Goal: Participate in discussion: Engage in conversation with other users on a specific topic

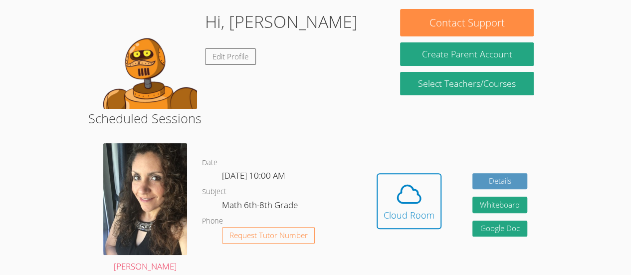
scroll to position [85, 0]
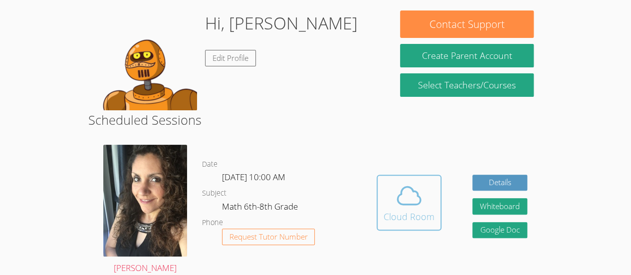
click at [399, 226] on button "Cloud Room" at bounding box center [409, 203] width 65 height 56
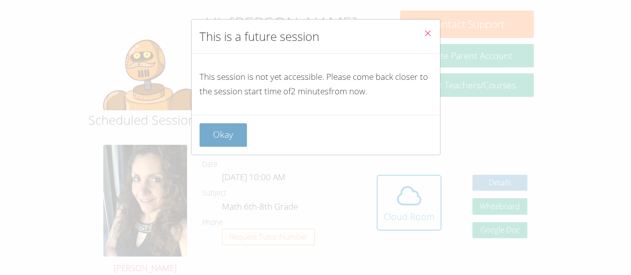
click at [217, 134] on button "Okay" at bounding box center [223, 134] width 48 height 23
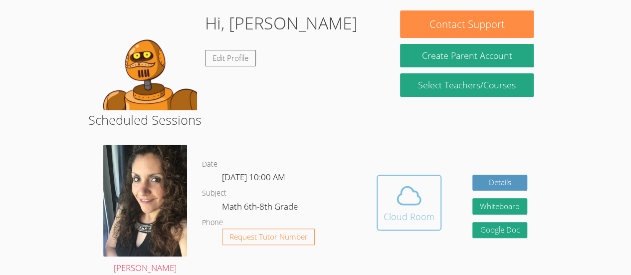
click at [395, 224] on button "Cloud Room" at bounding box center [409, 203] width 65 height 56
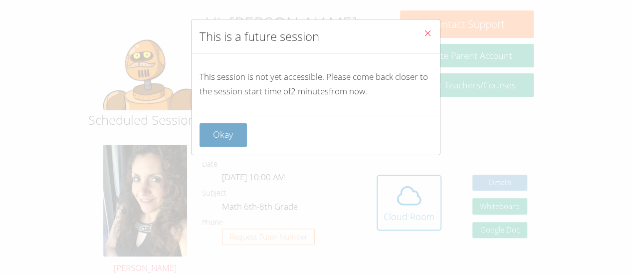
click at [217, 133] on button "Okay" at bounding box center [223, 134] width 48 height 23
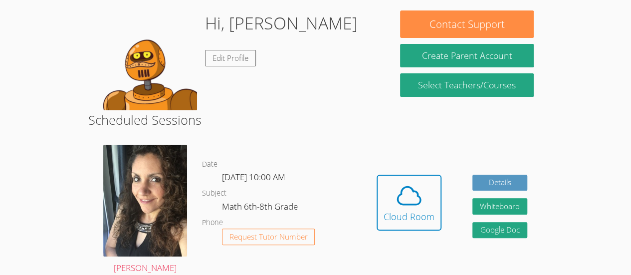
drag, startPoint x: 377, startPoint y: 243, endPoint x: 434, endPoint y: 298, distance: 79.4
click at [434, 190] on html "Home Programs Sessions Tutors Messages Billing Logout [PERSON_NAME] Successfull…" at bounding box center [315, 52] width 631 height 275
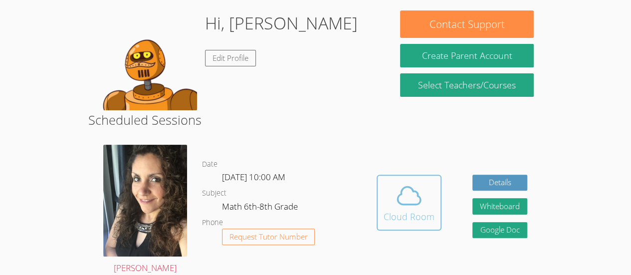
click at [405, 225] on button "Cloud Room" at bounding box center [409, 203] width 65 height 56
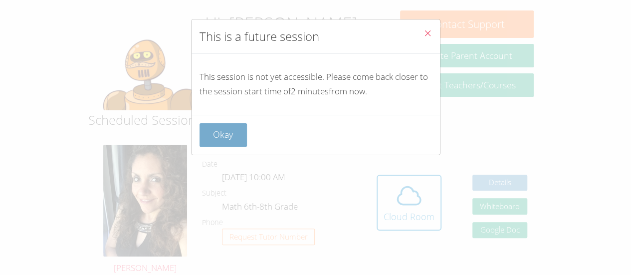
click at [201, 134] on button "Okay" at bounding box center [223, 134] width 48 height 23
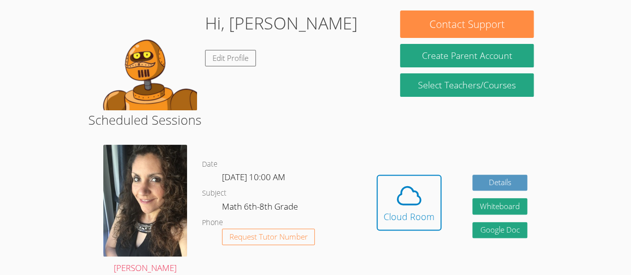
click at [357, 257] on dl "Date [DATE] 10:00 AM Subject Math 6th-8th Grade Phone Request Tutor Number" at bounding box center [281, 210] width 159 height 104
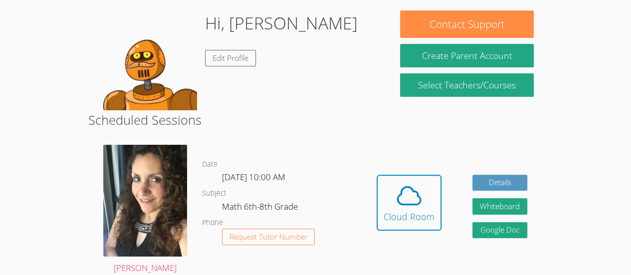
click at [357, 257] on dl "Date [DATE] 10:00 AM Subject Math 6th-8th Grade Phone Request Tutor Number" at bounding box center [281, 210] width 159 height 104
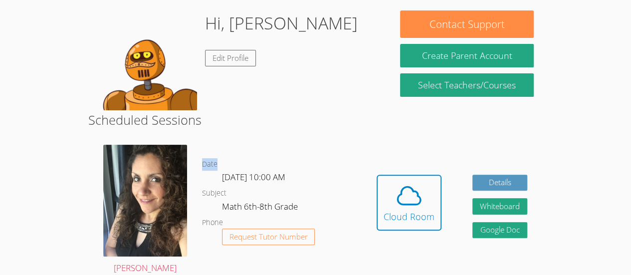
click at [357, 257] on dl "Date [DATE] 10:00 AM Subject Math 6th-8th Grade Phone Request Tutor Number" at bounding box center [281, 210] width 159 height 104
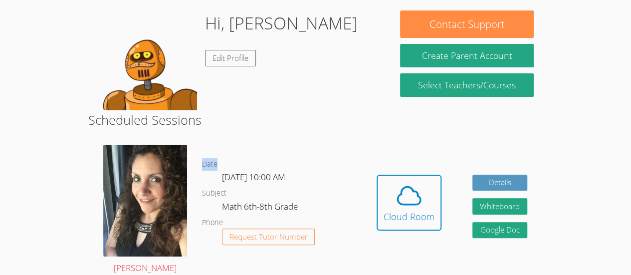
click at [357, 257] on dl "Date [DATE] 10:00 AM Subject Math 6th-8th Grade Phone Request Tutor Number" at bounding box center [281, 210] width 159 height 104
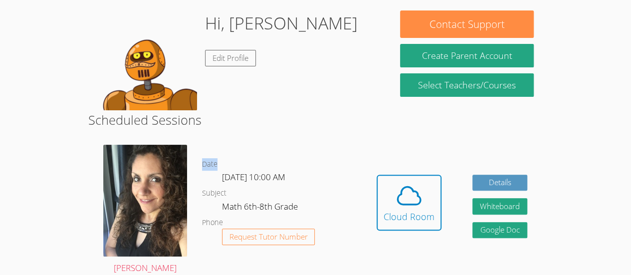
click at [357, 257] on dl "Date [DATE] 10:00 AM Subject Math 6th-8th Grade Phone Request Tutor Number" at bounding box center [281, 210] width 159 height 104
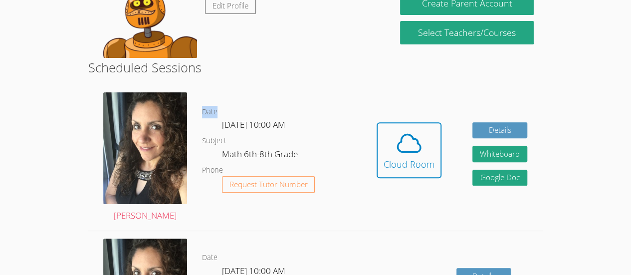
scroll to position [90, 0]
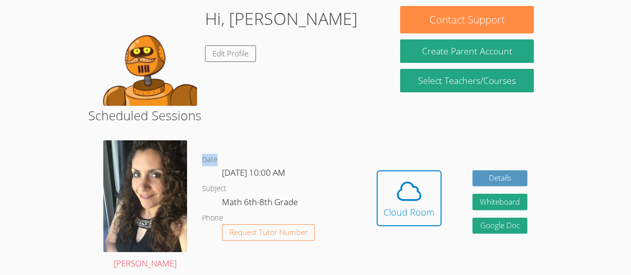
click at [595, 185] on html "Home Programs Sessions Tutors Messages Billing Logout [PERSON_NAME] Successfull…" at bounding box center [315, 47] width 631 height 275
click at [599, 185] on html "Home Programs Sessions Tutors Messages Billing Logout [PERSON_NAME] Successfull…" at bounding box center [315, 47] width 631 height 275
click at [602, 185] on html "Home Programs Sessions Tutors Messages Billing Logout [PERSON_NAME] Successfull…" at bounding box center [315, 47] width 631 height 275
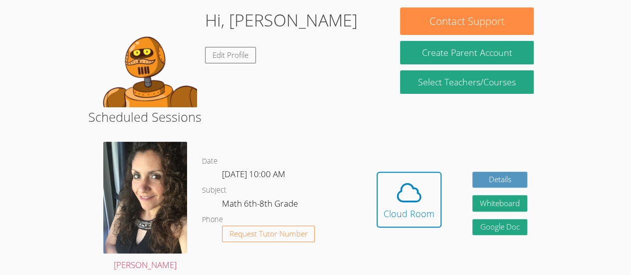
scroll to position [91, 0]
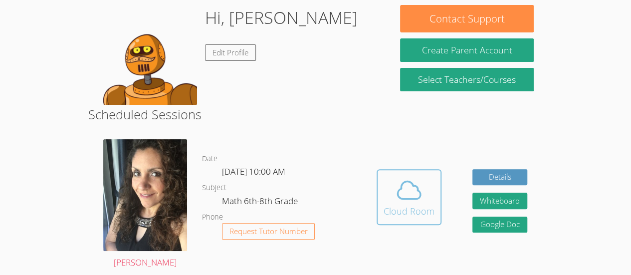
click at [418, 195] on icon at bounding box center [409, 190] width 28 height 28
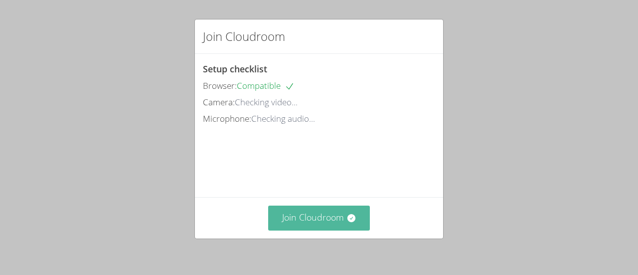
click at [339, 222] on button "Join Cloudroom" at bounding box center [319, 217] width 102 height 24
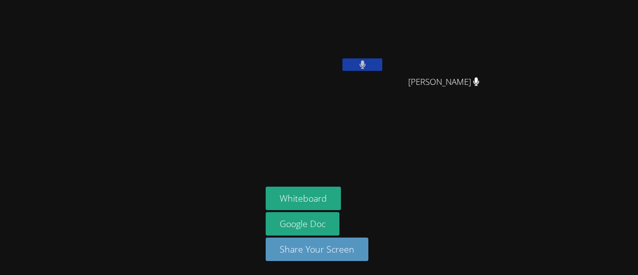
click at [389, 226] on div "Whiteboard Google Doc Share Your Screen" at bounding box center [386, 228] width 241 height 82
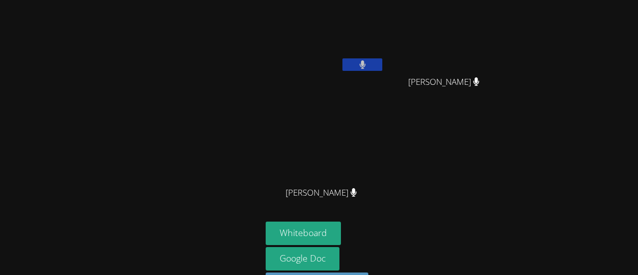
click at [389, 226] on div "Whiteboard Google Doc Share Your Screen" at bounding box center [386, 262] width 241 height 82
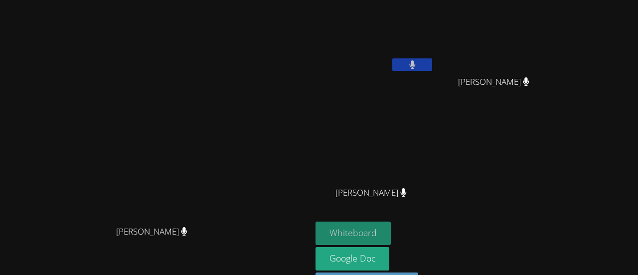
click at [391, 234] on button "Whiteboard" at bounding box center [353, 232] width 75 height 23
click at [416, 61] on icon at bounding box center [412, 64] width 6 height 8
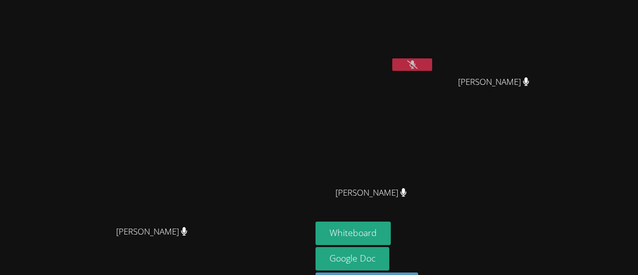
click at [418, 62] on icon at bounding box center [412, 64] width 10 height 8
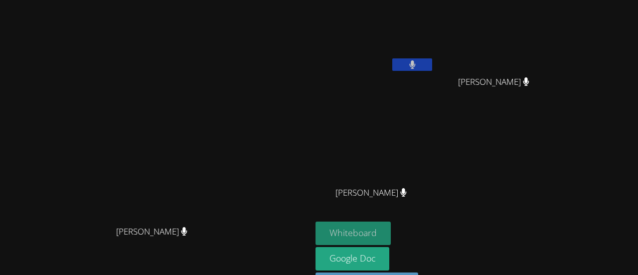
click at [391, 225] on button "Whiteboard" at bounding box center [353, 232] width 75 height 23
click at [432, 70] on button at bounding box center [413, 64] width 40 height 12
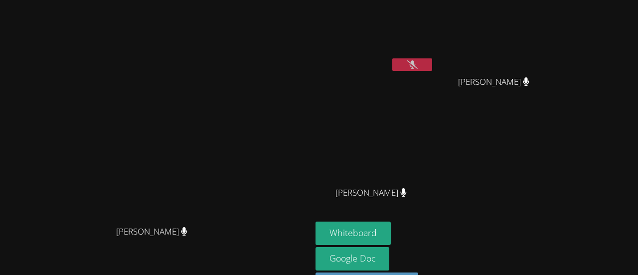
click at [418, 67] on icon at bounding box center [412, 64] width 10 height 8
click at [432, 65] on button at bounding box center [413, 64] width 40 height 12
click at [432, 69] on button at bounding box center [413, 64] width 40 height 12
click at [419, 31] on video at bounding box center [375, 37] width 119 height 67
drag, startPoint x: 414, startPoint y: 32, endPoint x: 480, endPoint y: 61, distance: 72.1
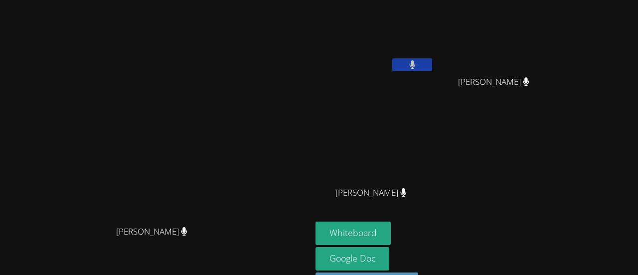
click at [434, 61] on div "Enrique Cardona Molina" at bounding box center [375, 39] width 119 height 71
click at [416, 61] on icon at bounding box center [412, 64] width 6 height 8
click at [418, 61] on icon at bounding box center [412, 64] width 10 height 8
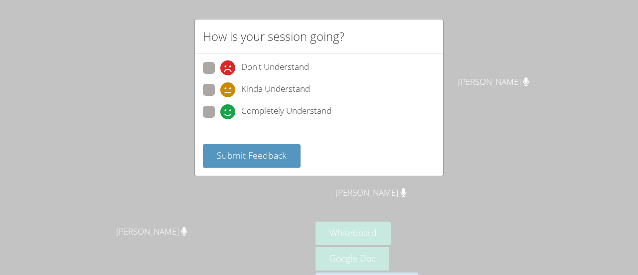
click at [296, 113] on span "Completely Understand" at bounding box center [286, 111] width 90 height 15
click at [229, 113] on input "Completely Understand" at bounding box center [224, 110] width 8 height 8
radio input "true"
click at [296, 113] on span "Completely Understand" at bounding box center [286, 111] width 90 height 15
click at [229, 113] on input "Completely Understand" at bounding box center [224, 110] width 8 height 8
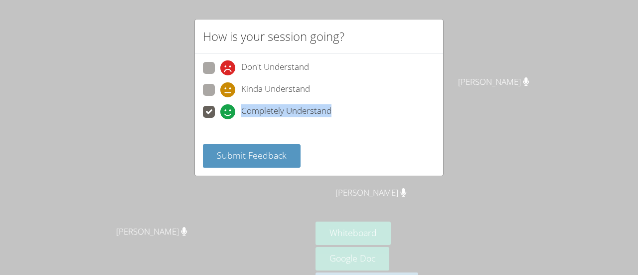
click at [296, 113] on span "Completely Understand" at bounding box center [286, 111] width 90 height 15
click at [229, 113] on input "Completely Understand" at bounding box center [224, 110] width 8 height 8
click at [296, 113] on span "Completely Understand" at bounding box center [286, 111] width 90 height 15
click at [229, 113] on input "Completely Understand" at bounding box center [224, 110] width 8 height 8
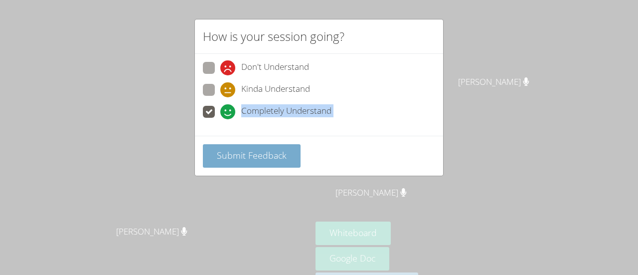
click at [280, 150] on span "Submit Feedback" at bounding box center [252, 155] width 70 height 12
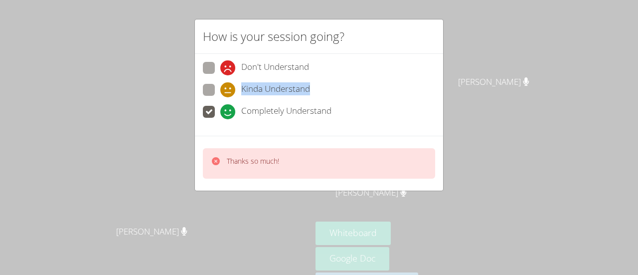
drag, startPoint x: 239, startPoint y: 99, endPoint x: 237, endPoint y: 87, distance: 12.1
click at [237, 87] on div "Kinda Understand" at bounding box center [319, 93] width 232 height 18
click at [237, 87] on div "Kinda Understand" at bounding box center [265, 89] width 90 height 15
click at [229, 87] on input "Kinda Understand" at bounding box center [224, 88] width 8 height 8
radio input "true"
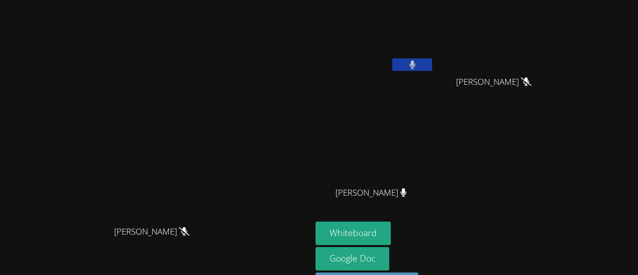
click at [432, 68] on button at bounding box center [413, 64] width 40 height 12
click at [432, 61] on button at bounding box center [413, 64] width 40 height 12
click at [432, 70] on button at bounding box center [413, 64] width 40 height 12
click at [432, 68] on button at bounding box center [413, 64] width 40 height 12
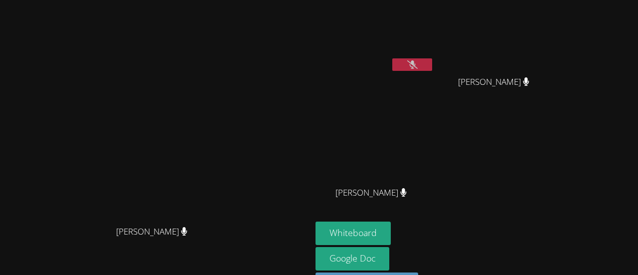
click at [418, 62] on icon at bounding box center [412, 64] width 10 height 8
